Goal: Find specific page/section: Find specific page/section

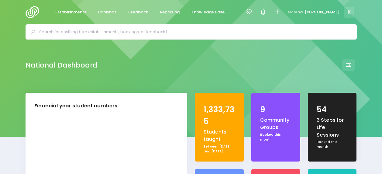
select select "5"
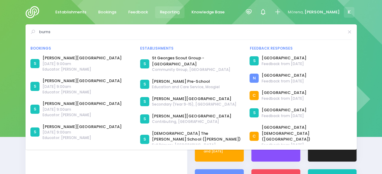
type input "burns"
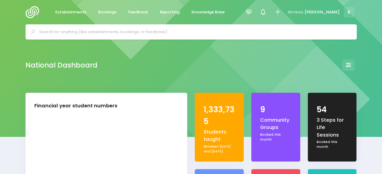
select select "5"
drag, startPoint x: 267, startPoint y: 14, endPoint x: 271, endPoint y: 12, distance: 3.9
click at [255, 13] on div at bounding box center [249, 12] width 14 height 14
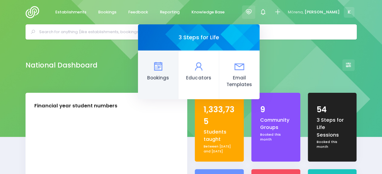
click at [164, 68] on icon at bounding box center [158, 66] width 12 height 12
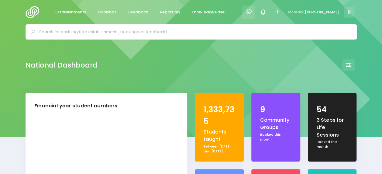
click at [252, 15] on icon at bounding box center [248, 12] width 7 height 7
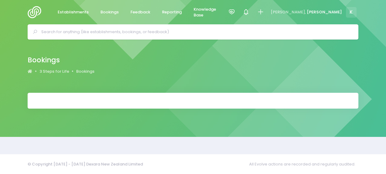
select select "20"
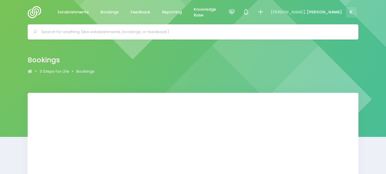
select select "20"
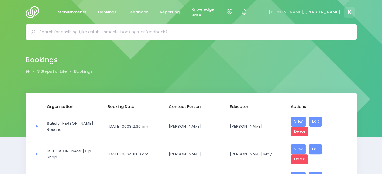
click at [100, 33] on input "text" at bounding box center [193, 31] width 309 height 9
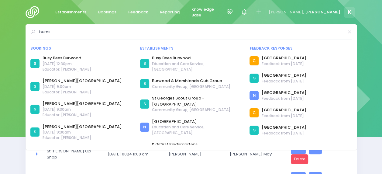
type input "burns"
click at [30, 27] on div "burns Bookings S Busy Bees Burwood" at bounding box center [191, 86] width 331 height 125
click at [19, 31] on div "burns Bookings S" at bounding box center [191, 31] width 382 height 15
click at [347, 32] on icon at bounding box center [349, 32] width 5 height 0
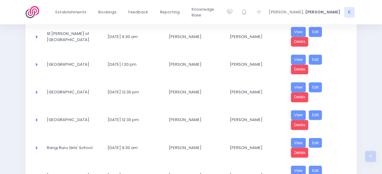
scroll to position [516, 0]
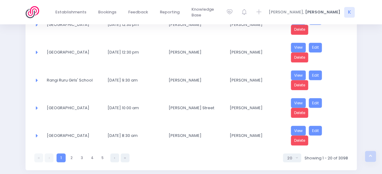
click at [123, 153] on link at bounding box center [125, 157] width 9 height 9
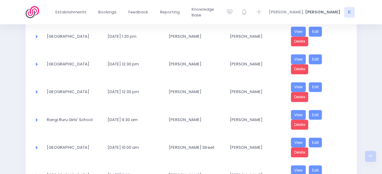
select select "20"
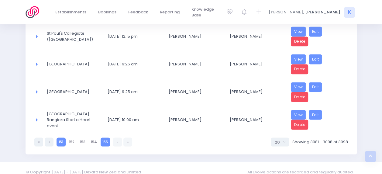
click at [62, 137] on link "151" at bounding box center [60, 141] width 9 height 9
select select "20"
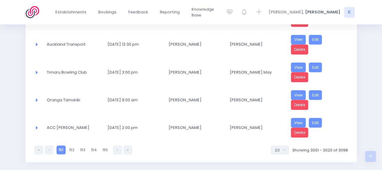
scroll to position [532, 0]
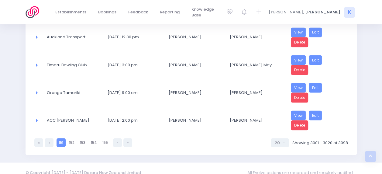
click at [50, 134] on div "151 151 152 153 154 155 5 10 20 30 50 100 20 Showing 3001 - 3020 of 3098" at bounding box center [190, 140] width 313 height 13
click at [53, 138] on link at bounding box center [49, 142] width 9 height 9
select select "20"
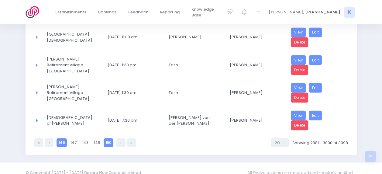
click at [62, 138] on link "146" at bounding box center [61, 142] width 10 height 9
select select "20"
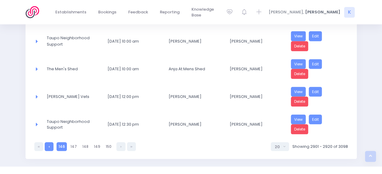
click at [47, 142] on link at bounding box center [49, 146] width 9 height 9
select select "20"
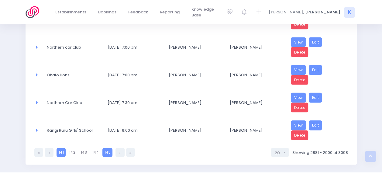
click at [59, 148] on link "141" at bounding box center [60, 152] width 9 height 9
select select "20"
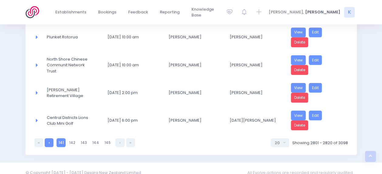
click at [47, 138] on link at bounding box center [49, 142] width 9 height 9
select select "20"
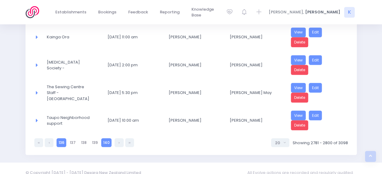
click at [64, 138] on link "136" at bounding box center [61, 142] width 10 height 9
select select "20"
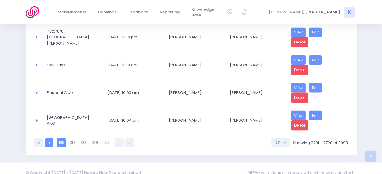
click at [51, 138] on link at bounding box center [49, 142] width 9 height 9
select select "20"
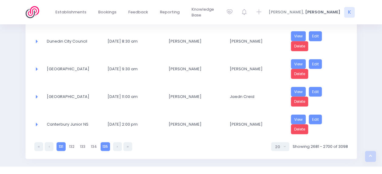
click at [63, 142] on link "131" at bounding box center [60, 146] width 9 height 9
select select "20"
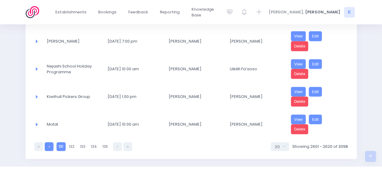
click at [48, 142] on link at bounding box center [49, 146] width 9 height 9
select select "20"
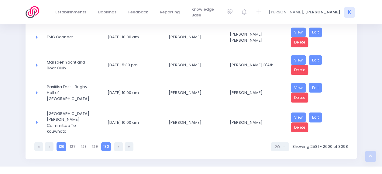
click at [64, 142] on link "126" at bounding box center [61, 146] width 10 height 9
select select "20"
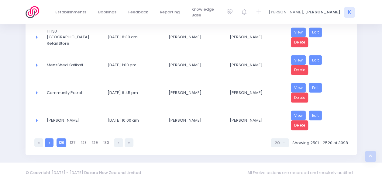
click at [53, 138] on link at bounding box center [49, 142] width 9 height 9
select select "20"
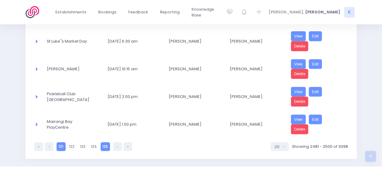
click at [63, 142] on link "121" at bounding box center [60, 146] width 9 height 9
select select "20"
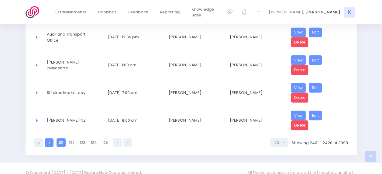
click at [50, 138] on link at bounding box center [49, 142] width 9 height 9
select select "20"
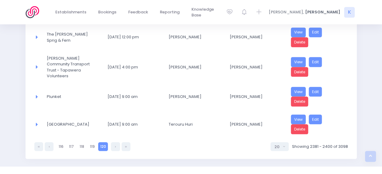
click at [109, 142] on ul "120 116 117 118 119 120" at bounding box center [82, 146] width 96 height 9
click at [114, 142] on link at bounding box center [115, 146] width 9 height 9
select select "20"
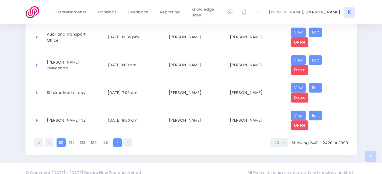
click at [114, 138] on link at bounding box center [117, 142] width 9 height 9
select select "20"
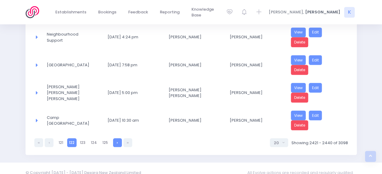
click at [115, 138] on link at bounding box center [117, 142] width 9 height 9
select select "20"
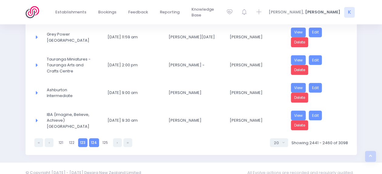
click at [92, 138] on link "124" at bounding box center [94, 142] width 10 height 9
select select "20"
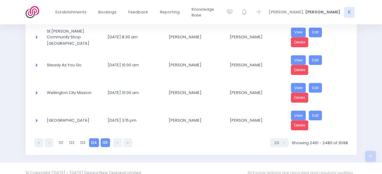
click at [103, 138] on link "125" at bounding box center [105, 142] width 9 height 9
select select "20"
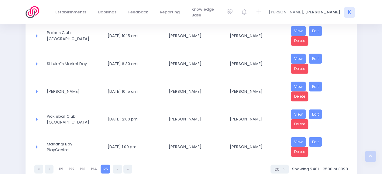
scroll to position [501, 0]
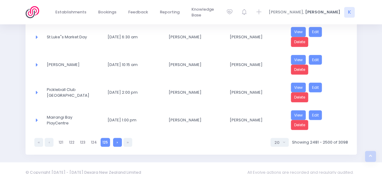
click at [114, 138] on link at bounding box center [117, 142] width 9 height 9
select select "20"
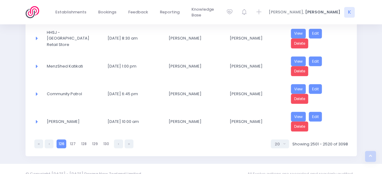
scroll to position [532, 0]
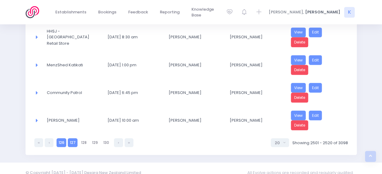
click at [71, 138] on link "127" at bounding box center [73, 142] width 10 height 9
select select "20"
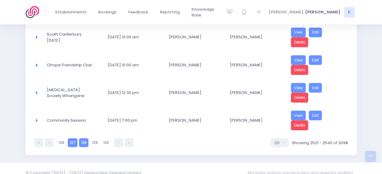
click at [81, 138] on link "128" at bounding box center [83, 142] width 9 height 9
select select "20"
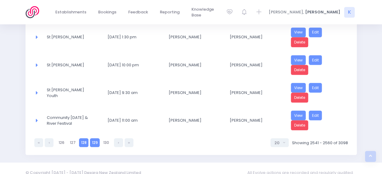
click at [94, 138] on link "129" at bounding box center [95, 142] width 10 height 9
select select "20"
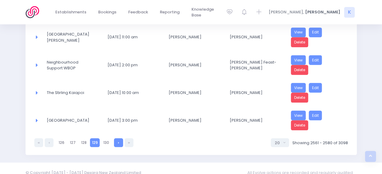
click at [119, 138] on link at bounding box center [118, 142] width 9 height 9
select select "20"
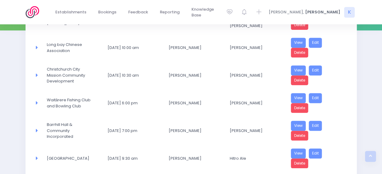
scroll to position [0, 0]
